Goal: Task Accomplishment & Management: Manage account settings

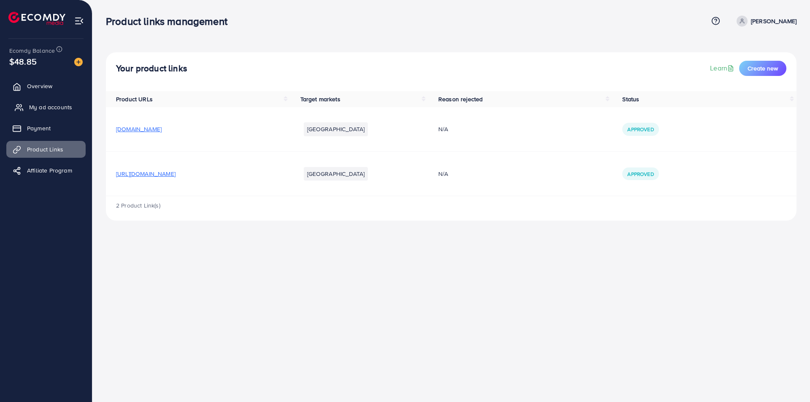
click at [45, 108] on span "My ad accounts" at bounding box center [50, 107] width 43 height 8
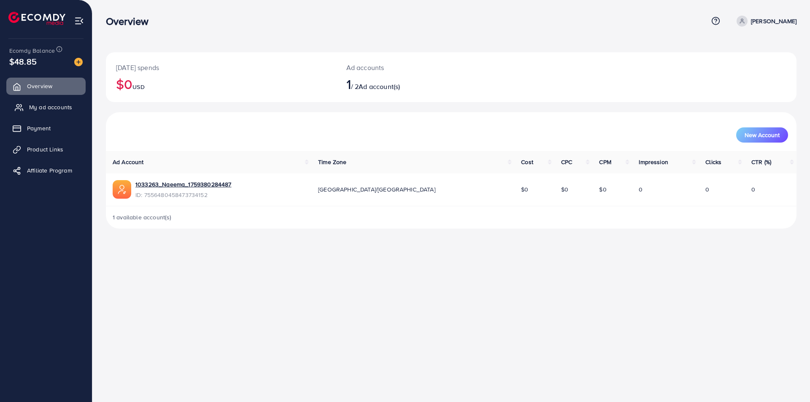
click at [47, 105] on span "My ad accounts" at bounding box center [50, 107] width 43 height 8
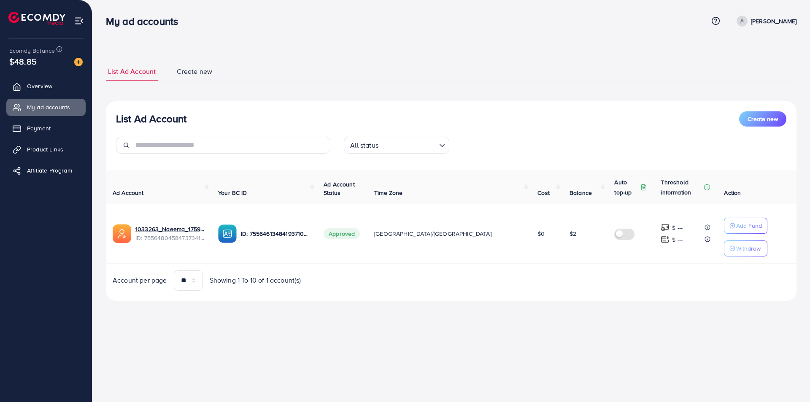
click at [745, 22] on icon at bounding box center [742, 21] width 6 height 6
click at [77, 19] on img at bounding box center [79, 21] width 10 height 10
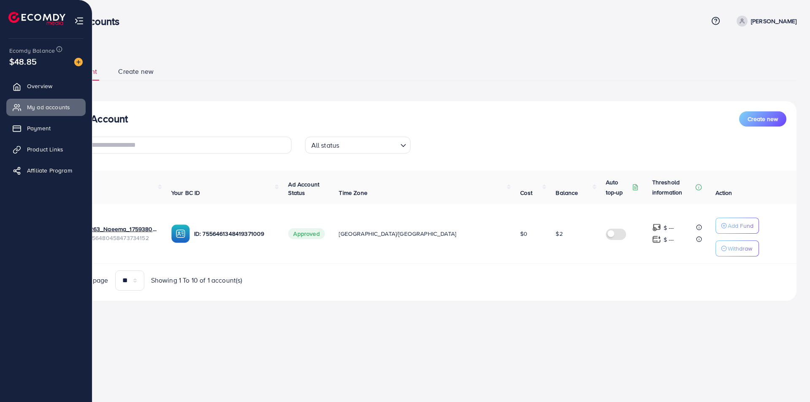
click at [79, 20] on img at bounding box center [79, 21] width 10 height 10
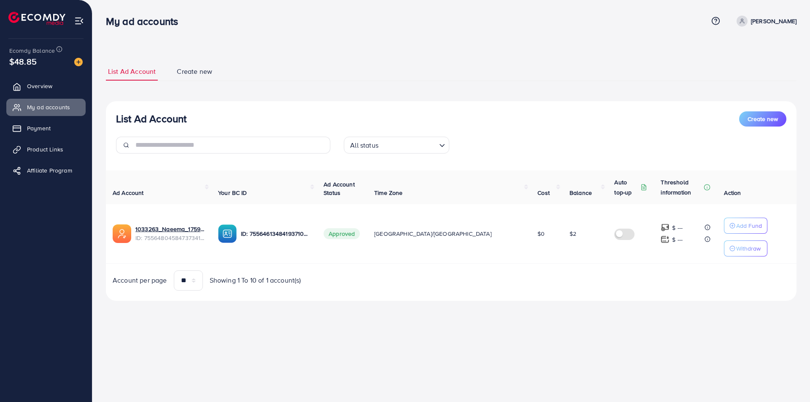
click at [481, 46] on div "**********" at bounding box center [450, 162] width 717 height 324
click at [47, 147] on span "Product Links" at bounding box center [47, 149] width 36 height 8
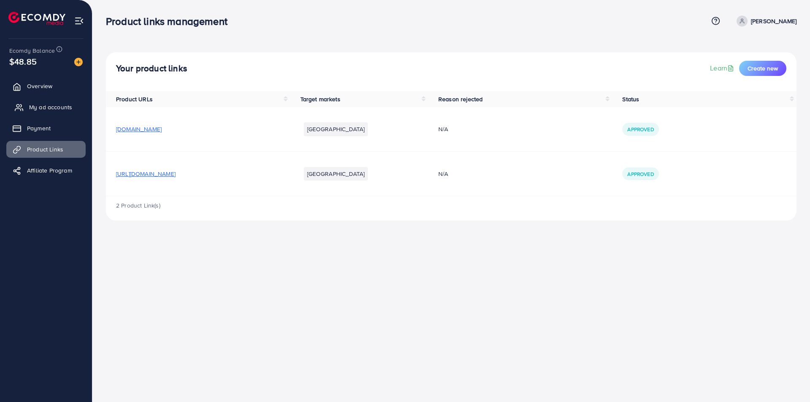
click at [52, 106] on span "My ad accounts" at bounding box center [50, 107] width 43 height 8
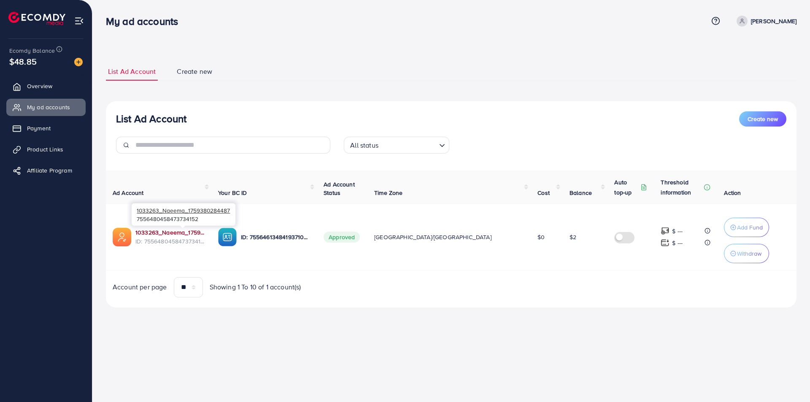
click at [178, 234] on link "1033263_Naeema_1759380284487" at bounding box center [169, 232] width 69 height 8
